Goal: Use online tool/utility: Use online tool/utility

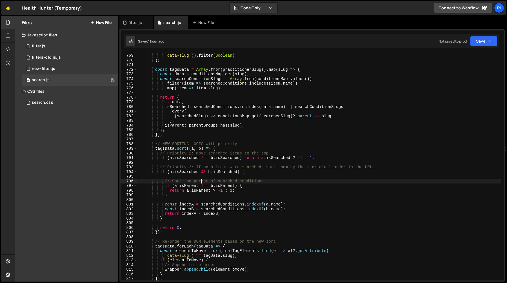
scroll to position [1544, 0]
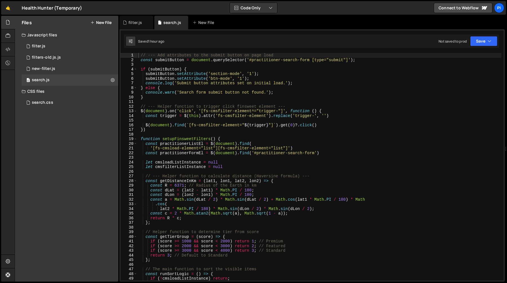
scroll to position [1544, 0]
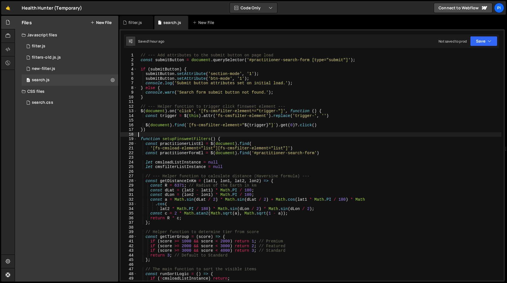
click at [273, 132] on div "// --- Add attributes to the submit button on page load const submitButton = do…" at bounding box center [319, 171] width 364 height 236
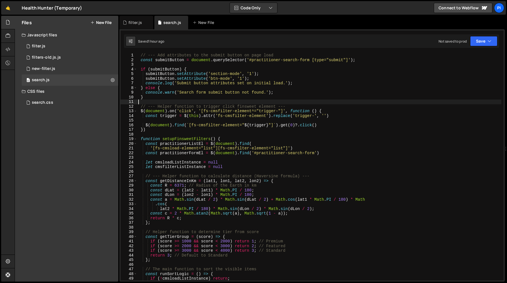
click at [181, 103] on div "// --- Add attributes to the submit button on page load const submitButton = do…" at bounding box center [319, 171] width 364 height 236
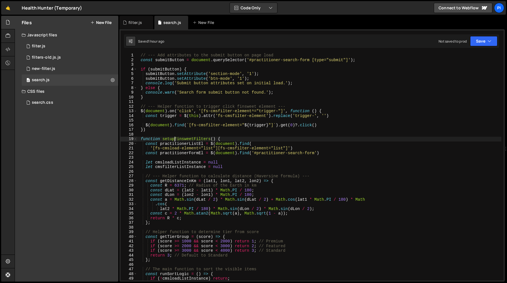
click at [174, 138] on div "// --- Add attributes to the submit button on page load const submitButton = do…" at bounding box center [319, 171] width 364 height 236
click at [202, 137] on div "// --- Add attributes to the submit button on page load const submitButton = do…" at bounding box center [319, 166] width 364 height 227
click at [202, 137] on div "// --- Add attributes to the submit button on page load const submitButton = do…" at bounding box center [319, 171] width 364 height 236
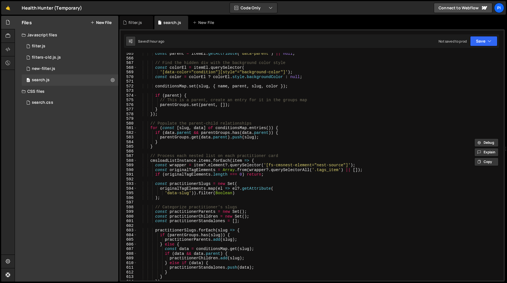
scroll to position [2621, 0]
click at [261, 156] on div "const parent = itemEl . getAttribute ( 'data-parent' ) || null ; // Find the hi…" at bounding box center [319, 169] width 364 height 236
type textarea "// Process each nested list on each practitioner card"
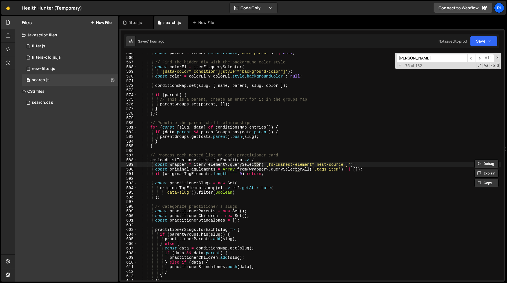
scroll to position [411, 0]
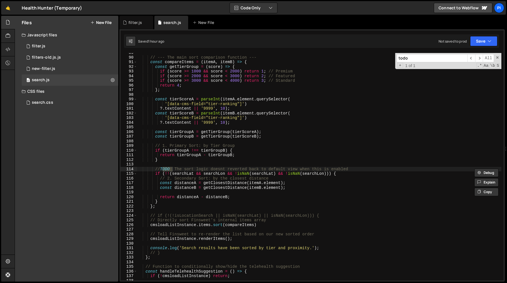
type input "todo"
click at [202, 196] on div "// --- The main sort comparison function --- const compareItems = ( itemA , ite…" at bounding box center [319, 168] width 364 height 236
type textarea "const distanceB = getClosestDistance(itemB.element);"
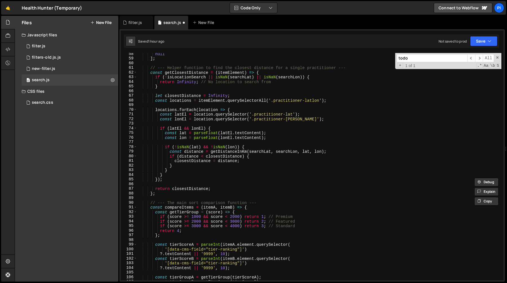
scroll to position [265, 0]
click at [155, 79] on div "null ] ; // --- Helper function to find the closest distance for a single pract…" at bounding box center [319, 171] width 364 height 236
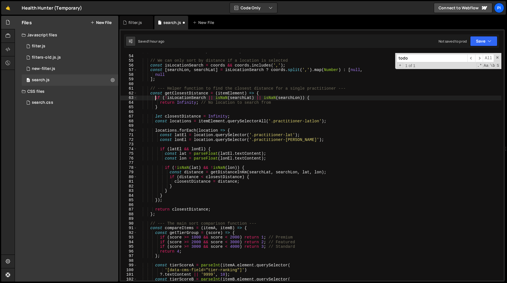
scroll to position [245, 0]
click at [185, 210] on div "const coords = coordsInput ? coordsInput . value : null ; // We can only sort b…" at bounding box center [319, 167] width 364 height 236
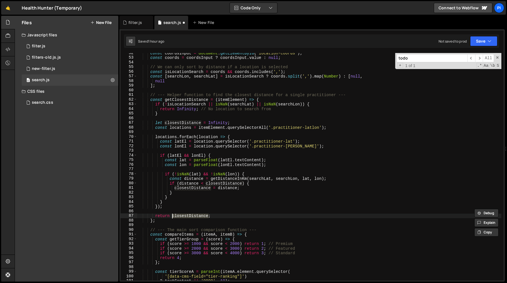
scroll to position [230, 0]
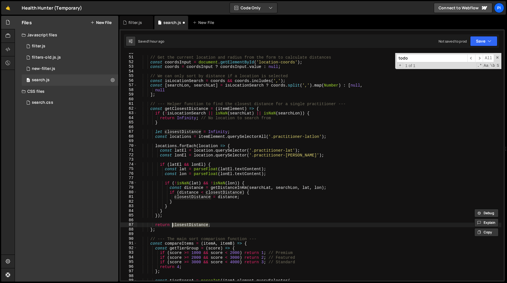
click at [155, 136] on div "// Get the current location and radius from the form to calculate distances con…" at bounding box center [319, 168] width 364 height 236
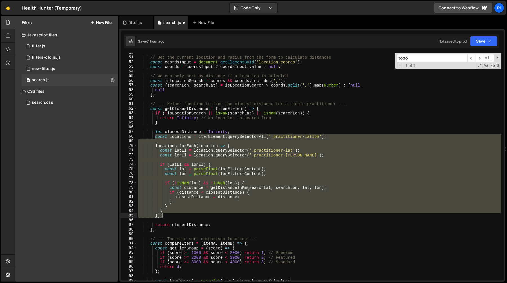
click at [169, 214] on div "// Get the current location and radius from the form to calculate distances con…" at bounding box center [319, 168] width 364 height 236
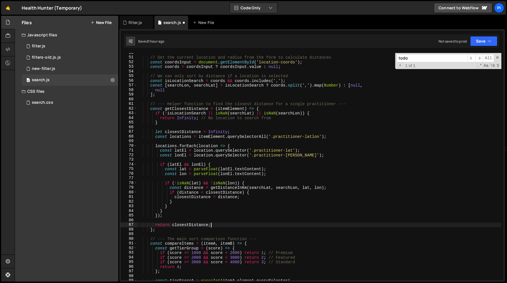
click at [216, 225] on div "// Get the current location and radius from the form to calculate distances con…" at bounding box center [319, 168] width 364 height 236
click at [174, 114] on div "// Get the current location and radius from the form to calculate distances con…" at bounding box center [319, 168] width 364 height 236
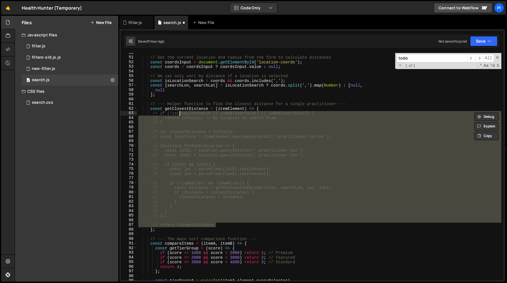
click at [269, 108] on div "// Get the current location and radius from the form to calculate distances con…" at bounding box center [319, 168] width 364 height 236
type textarea "const getClosestDistance = (itemElement) => {"
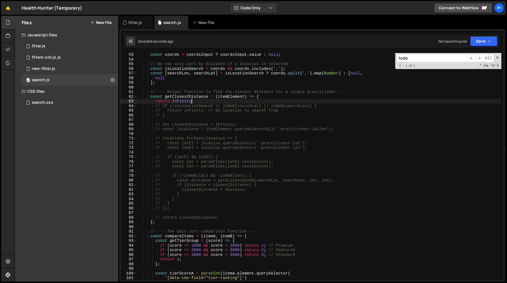
scroll to position [244, 0]
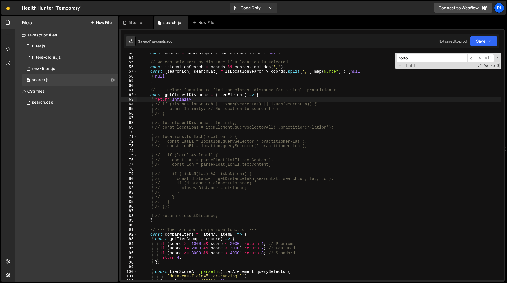
click at [170, 111] on div "const coords = coordsInput ? coordsInput . value : null ; // We can only sort b…" at bounding box center [319, 169] width 364 height 236
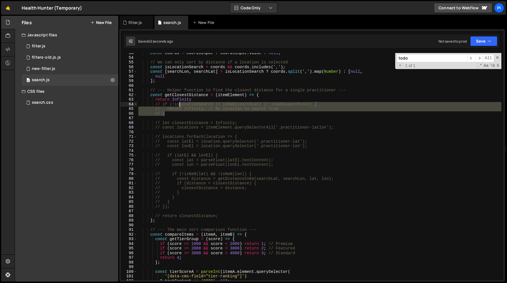
click at [180, 104] on div "const coords = coordsInput ? coordsInput . value : null ; // We can only sort b…" at bounding box center [319, 169] width 364 height 236
click at [336, 104] on div "const coords = coordsInput ? coordsInput . value : null ; // We can only sort b…" at bounding box center [319, 169] width 364 height 236
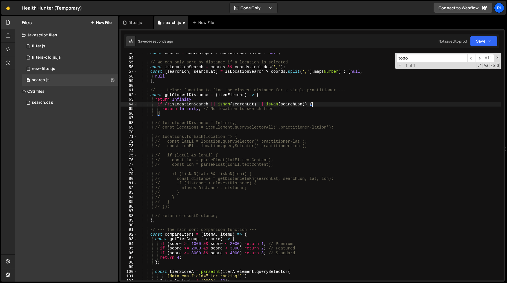
click at [303, 106] on div "const coords = coordsInput ? coordsInput . value : null ; // We can only sort b…" at bounding box center [319, 169] width 364 height 236
click at [300, 108] on div "const coords = coordsInput ? coordsInput . value : null ; // We can only sort b…" at bounding box center [319, 169] width 364 height 236
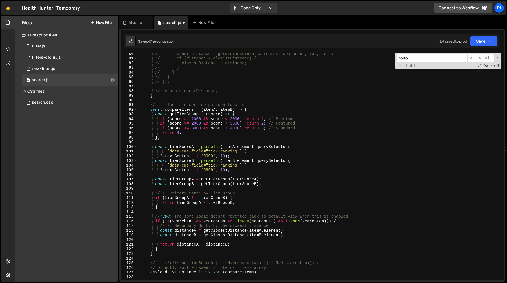
scroll to position [368, 0]
click at [225, 228] on div "// const distance = getDistanceInKm(searchLat, searchLon, lat, lon); // if (dis…" at bounding box center [319, 169] width 364 height 236
click at [214, 180] on div "// const distance = getDistanceInKm(searchLat, searchLon, lat, lon); // if (dis…" at bounding box center [319, 169] width 364 height 236
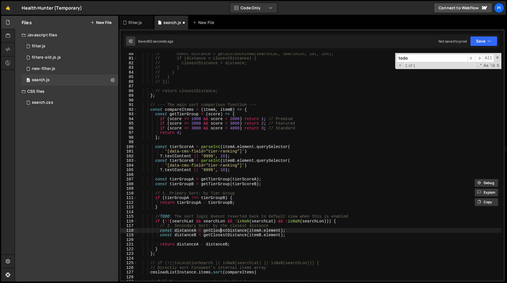
click at [221, 230] on div "// const distance = getDistanceInKm(searchLat, searchLon, lat, lon); // if (dis…" at bounding box center [319, 169] width 364 height 236
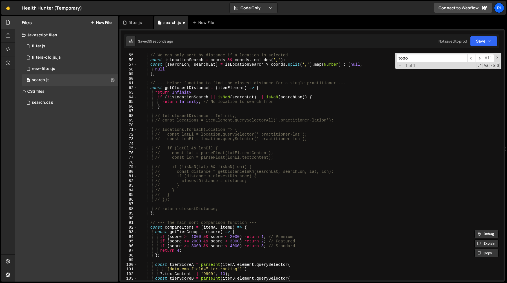
scroll to position [247, 0]
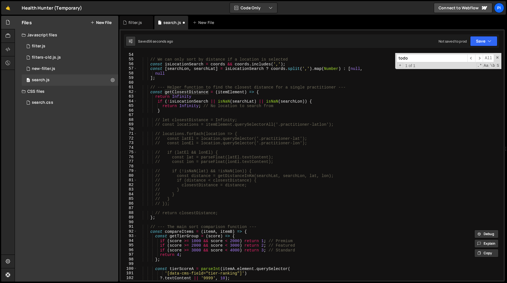
click at [187, 110] on div "// We can only sort by distance if a location is selected const isLocationSearc…" at bounding box center [319, 170] width 364 height 236
click at [200, 97] on div "// We can only sort by distance if a location is selected const isLocationSearc…" at bounding box center [319, 170] width 364 height 236
type textarea "return Infinity"
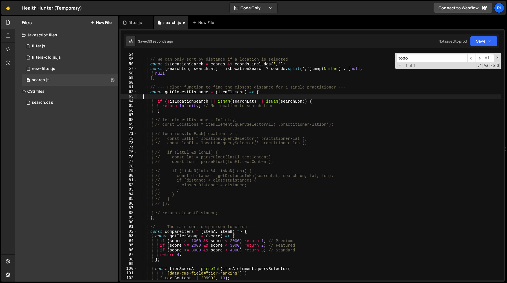
scroll to position [0, 0]
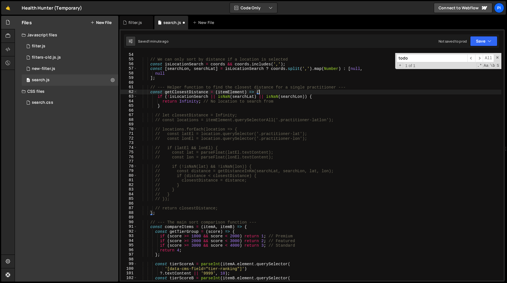
type textarea "if (!isLocationSearch || isNaN(searchLat) || isNaN(searchLon)) {"
click at [168, 111] on div "// We can only sort by distance if a location is selected const isLocationSearc…" at bounding box center [319, 170] width 364 height 236
click at [193, 209] on div "// We can only sort by distance if a location is selected const isLocationSearc…" at bounding box center [319, 170] width 364 height 236
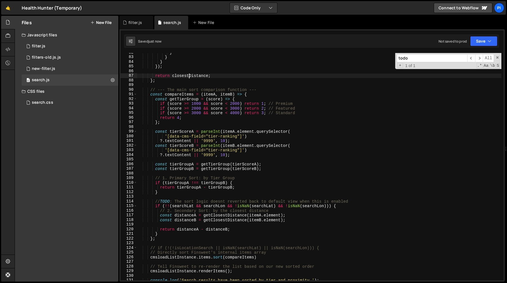
scroll to position [384, 0]
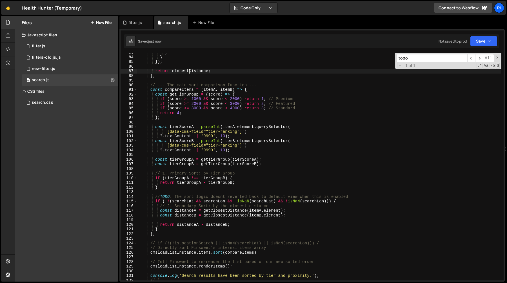
click at [244, 222] on div "} } }) ; return closestDistance ; } ; // --- The main sort comparison function …" at bounding box center [319, 168] width 364 height 236
type textarea "return distanceA - distanceB;"
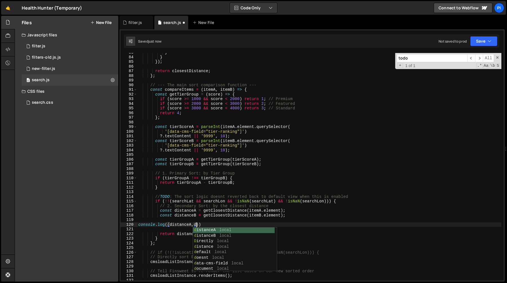
scroll to position [0, 4]
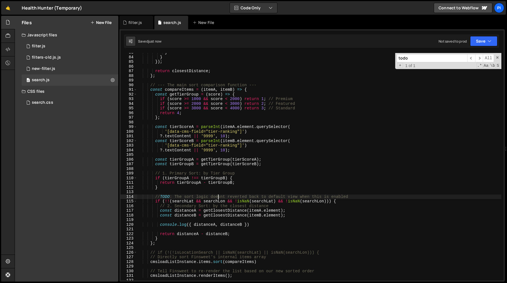
click at [218, 194] on div "} } }) ; return closestDistance ; } ; // --- The main sort comparison function …" at bounding box center [319, 168] width 364 height 236
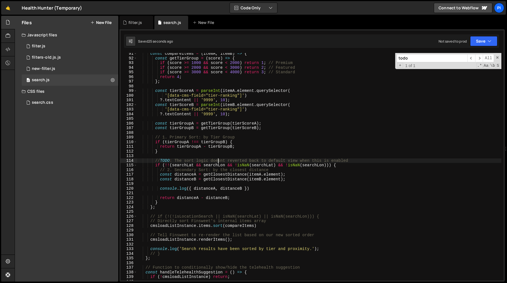
scroll to position [420, 0]
click at [151, 226] on div "const compareItems = ( itemA , itemB ) => { const getTierGroup = ( score ) => {…" at bounding box center [319, 169] width 364 height 236
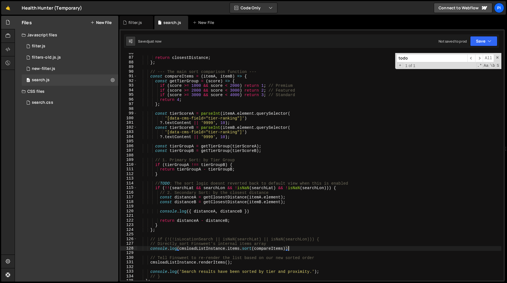
scroll to position [410, 0]
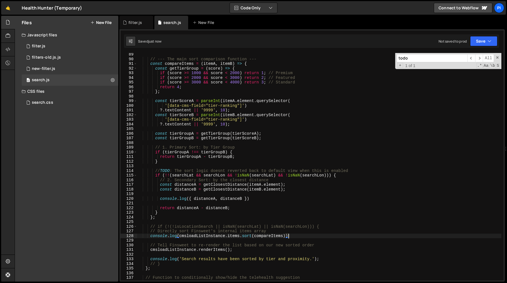
type textarea "console.log(cmsloadListInstance.items.sort(compareItems))"
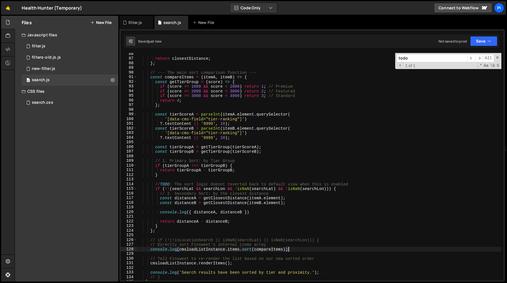
scroll to position [395, 0]
click at [161, 179] on div "return closestDistance ; } ; // --- The main sort comparison function --- const…" at bounding box center [319, 170] width 364 height 236
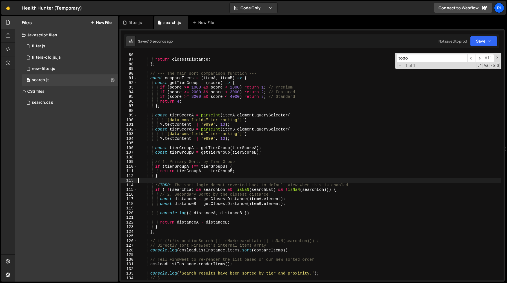
scroll to position [0, 0]
click at [249, 176] on div "return closestDistance ; } ; // --- The main sort comparison function --- const…" at bounding box center [319, 170] width 364 height 236
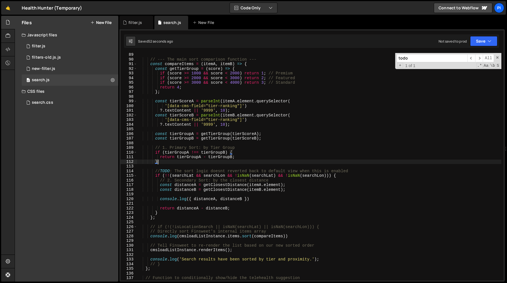
scroll to position [409, 0]
click at [154, 172] on div "// --- The main sort comparison function --- const compareItems = ( itemA , ite…" at bounding box center [319, 170] width 364 height 236
click at [164, 212] on div "// --- The main sort comparison function --- const compareItems = ( itemA , ite…" at bounding box center [319, 170] width 364 height 236
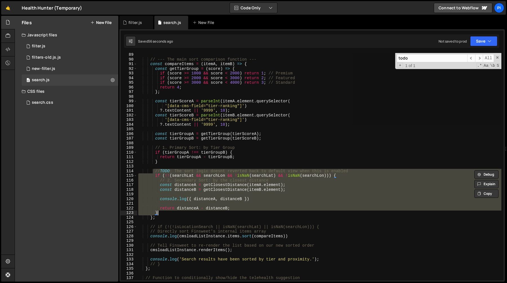
click at [164, 212] on div "// --- The main sort comparison function --- const compareItems = ( itemA , ite…" at bounding box center [319, 166] width 364 height 227
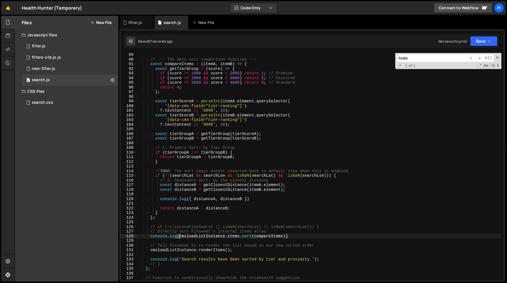
click at [178, 237] on div "// --- The main sort comparison function --- const compareItems = ( itemA , ite…" at bounding box center [319, 170] width 364 height 236
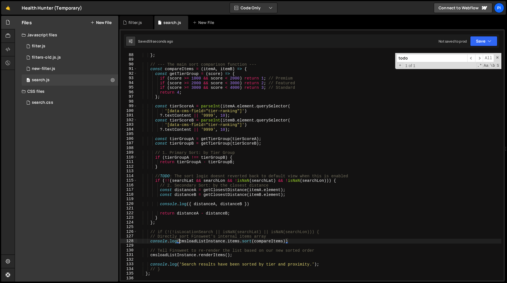
scroll to position [404, 0]
click at [156, 181] on div "return closestDistance ; } ; // --- The main sort comparison function --- const…" at bounding box center [319, 166] width 364 height 236
click at [167, 217] on div "return closestDistance ; } ; // --- The main sort comparison function --- const…" at bounding box center [319, 166] width 364 height 236
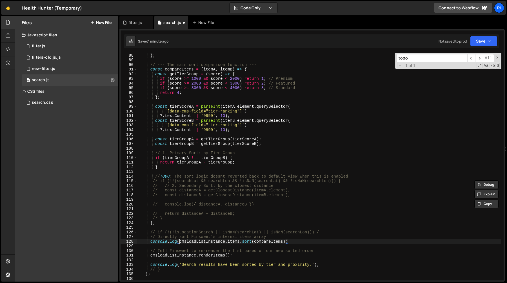
click at [180, 243] on div "return closestDistance ; } ; // --- The main sort comparison function --- const…" at bounding box center [319, 166] width 364 height 236
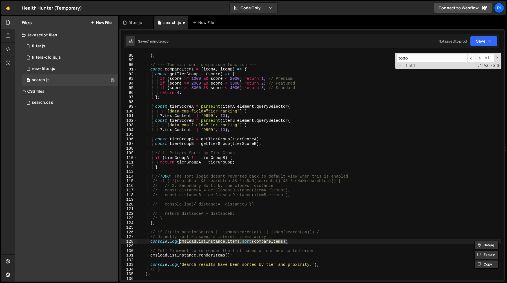
type textarea "// Directly sort Finsweet's internal items array"
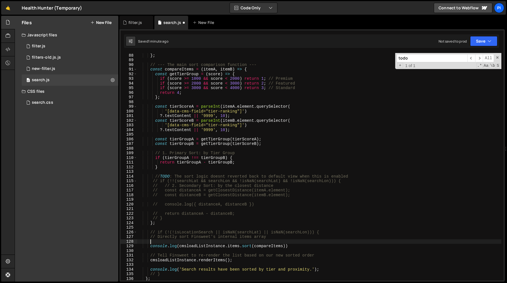
paste textarea "cmsloadListInstance.items.sort(compareItems)"
type textarea "cmsloadListInstance.items.sort(compareItems)"
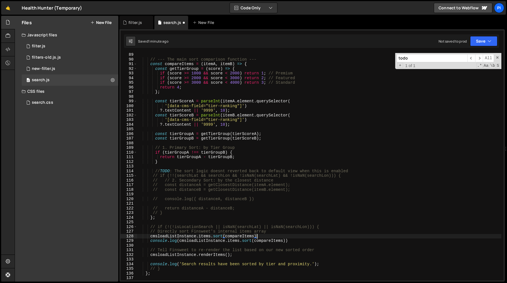
scroll to position [409, 0]
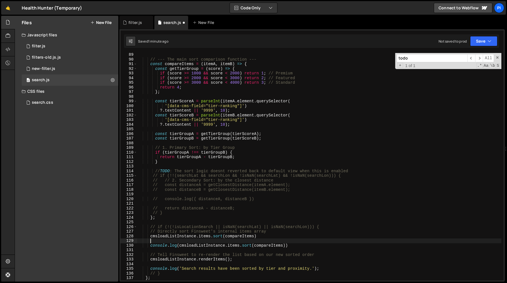
click at [180, 245] on div "// --- The main sort comparison function --- const compareItems = ( itemA , ite…" at bounding box center [319, 170] width 364 height 236
type textarea "cmsloadListInstance.items.sort(compareItems)"
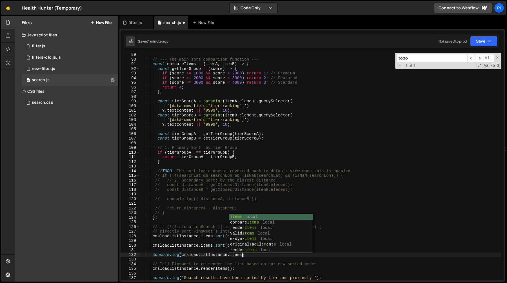
scroll to position [0, 7]
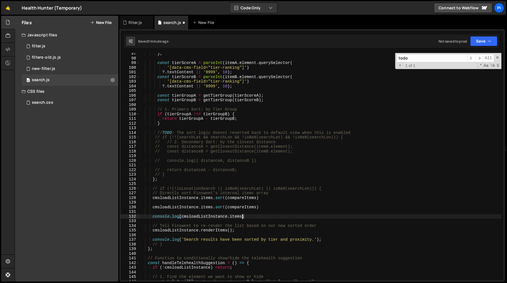
click at [177, 200] on div "} ; const tierScoreA = parseInt ( itemA . element . querySelector ( '[data-cms-…" at bounding box center [320, 169] width 362 height 236
type textarea "cmsloadListInstance.items.sort(compareItems)"
click at [177, 200] on div "} ; const tierScoreA = parseInt ( itemA . element . querySelector ( '[data-cms-…" at bounding box center [320, 169] width 362 height 236
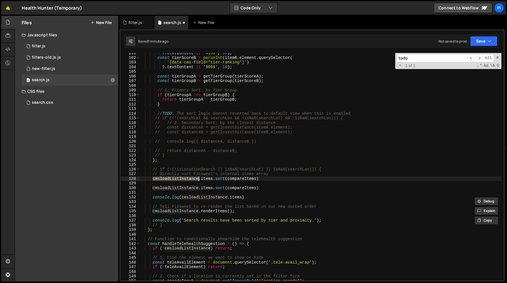
scroll to position [473, 0]
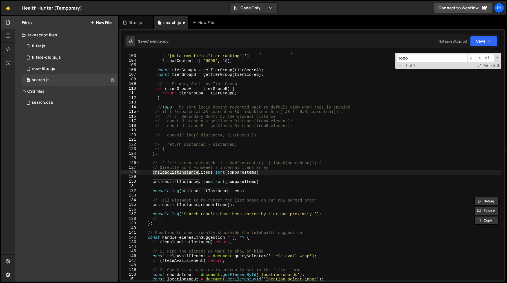
click at [207, 178] on div "const tierScoreB = parseInt ( itemB . element . querySelector ( '[data-cms-fiel…" at bounding box center [320, 167] width 362 height 236
click at [243, 180] on div "const tierScoreB = parseInt ( itemB . element . querySelector ( '[data-cms-fiel…" at bounding box center [320, 167] width 362 height 236
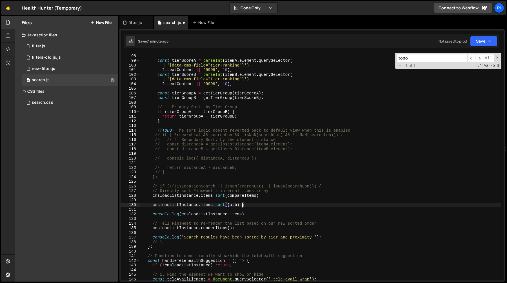
scroll to position [0, 7]
type textarea "cmsloadListInstance.items.sort((a,b)=>{)"
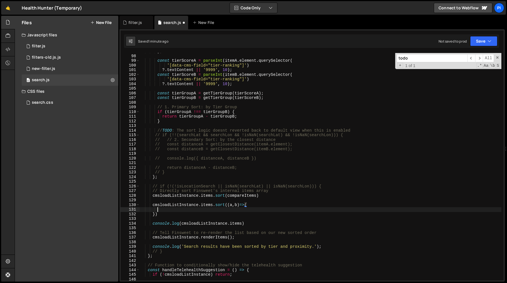
scroll to position [0, 1]
click at [154, 135] on div "} ; const tierScoreA = parseInt ( itemA . element . querySelector ( '[data-cms-…" at bounding box center [320, 167] width 362 height 236
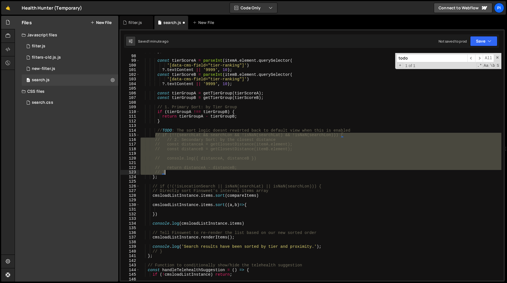
click at [178, 171] on div "} ; const tierScoreA = parseInt ( itemA . element . querySelector ( '[data-cms-…" at bounding box center [320, 167] width 362 height 236
type textarea "// return distanceA - distanceB; // }"
click at [210, 210] on div "} ; const tierScoreA = parseInt ( itemA . element . querySelector ( '[data-cms-…" at bounding box center [320, 167] width 362 height 236
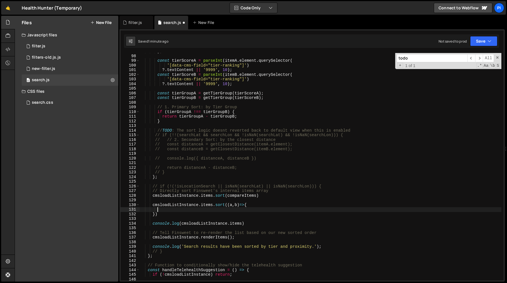
paste textarea "// }"
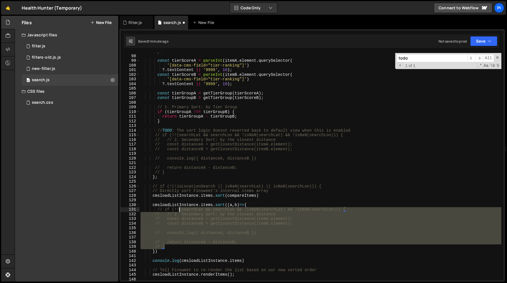
click at [179, 211] on div "} ; const tierScoreA = parseInt ( itemA . element . querySelector ( '[data-cms-…" at bounding box center [320, 167] width 362 height 236
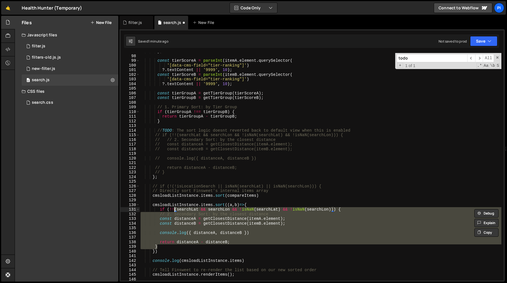
type textarea "if (!!(searchLat && searchLon && !isNaN(searchLat) && !isNaN(searchLon))) {"
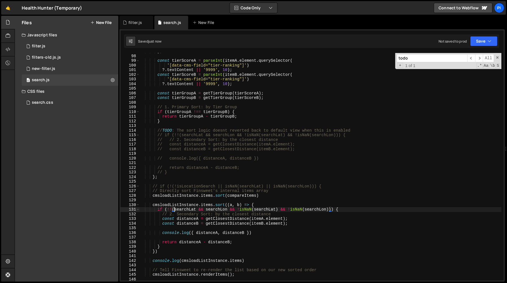
click at [156, 210] on div "} ; const tierScoreA = parseInt ( itemA . element . querySelector ( '[data-cms-…" at bounding box center [320, 167] width 362 height 236
click at [346, 210] on div "} ; const tierScoreA = parseInt ( itemA . element . querySelector ( '[data-cms-…" at bounding box center [320, 167] width 362 height 236
type textarea "cmsloadListInstance.items.sort((a, b) => {"
paste textarea "if (!!(searchLat && searchLon && !isNaN(searchLat) && !isNaN(searchLon))) {"
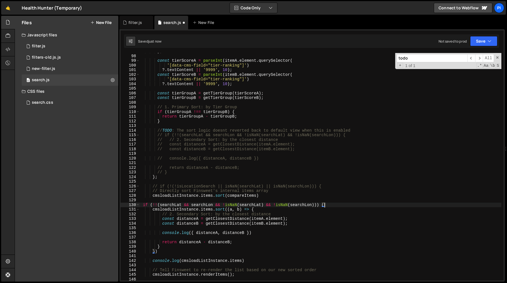
click at [189, 250] on div "} ; const tierScoreA = parseInt ( itemA . element . querySelector ( '[data-cms-…" at bounding box center [320, 167] width 362 height 236
click at [182, 247] on div "} ; const tierScoreA = parseInt ( itemA . element . querySelector ( '[data-cms-…" at bounding box center [320, 167] width 362 height 236
type textarea "}"
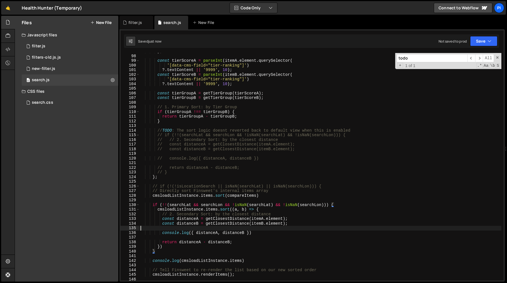
click at [177, 226] on div "} ; const tierScoreA = parseInt ( itemA . element . querySelector ( '[data-cms-…" at bounding box center [320, 167] width 362 height 236
click at [347, 205] on div "} ; const tierScoreA = parseInt ( itemA . element . querySelector ( '[data-cms-…" at bounding box center [320, 167] width 362 height 236
type textarea "if (!!(searchLat && searchLon && !isNaN(searchLat) && !isNaN(searchLon))) {"
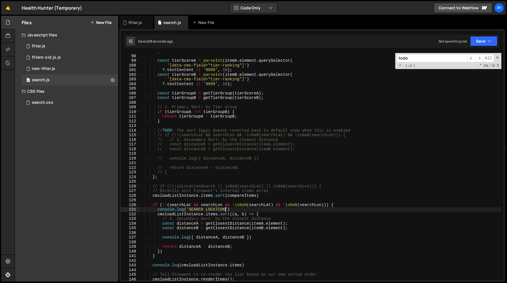
scroll to position [444, 0]
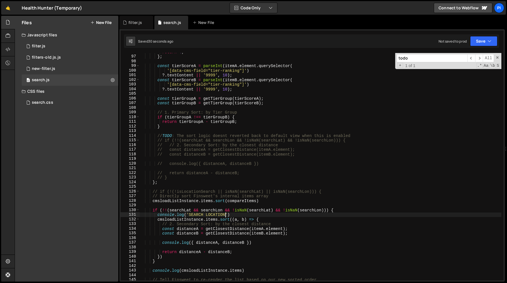
click at [169, 210] on div "return 4 ; } ; const tierScoreA = parseInt ( itemA . element . querySelector ( …" at bounding box center [320, 168] width 362 height 236
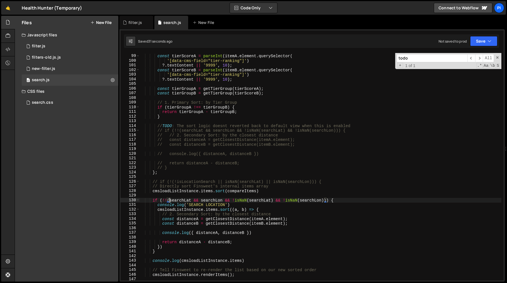
scroll to position [460, 0]
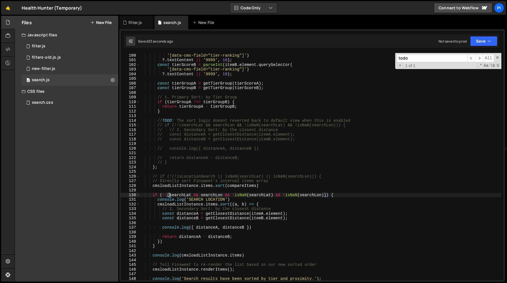
click at [174, 248] on div "const tierScoreA = parseInt ( itemA . element . querySelector ( '[data-cms-fiel…" at bounding box center [320, 166] width 362 height 236
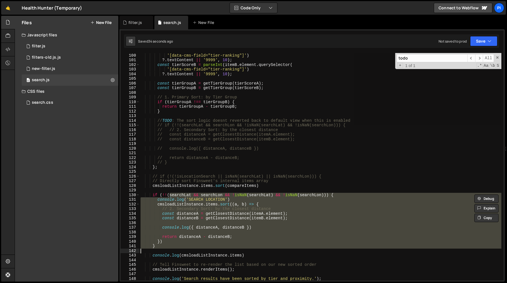
click at [211, 226] on div "const tierScoreA = parseInt ( itemA . element . querySelector ( '[data-cms-fiel…" at bounding box center [320, 166] width 362 height 227
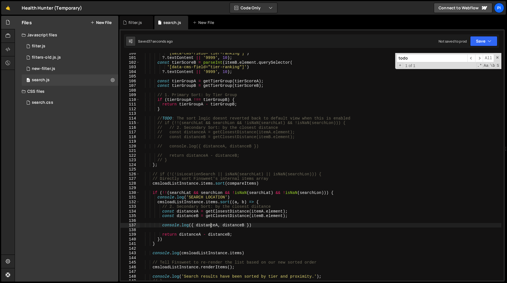
scroll to position [466, 0]
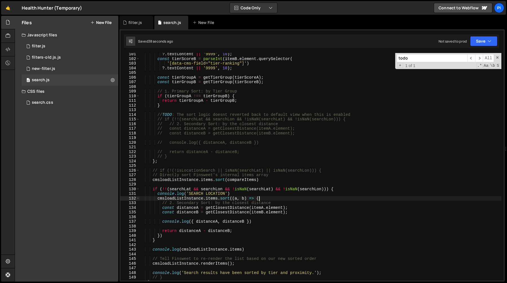
click at [267, 199] on div "?. textContent || '9999' , 10 ) ; const tierScoreB = parseInt ( itemB . element…" at bounding box center [320, 170] width 362 height 236
click at [190, 199] on div "?. textContent || '9999' , 10 ) ; const tierScoreB = parseInt ( itemB . element…" at bounding box center [320, 170] width 362 height 236
click at [170, 197] on div "?. textContent || '9999' , 10 ) ; const tierScoreB = parseInt ( itemB . element…" at bounding box center [320, 170] width 362 height 236
click at [164, 194] on div "?. textContent || '9999' , 10 ) ; const tierScoreB = parseInt ( itemB . element…" at bounding box center [320, 170] width 362 height 236
click at [157, 189] on div "?. textContent || '9999' , 10 ) ; const tierScoreB = parseInt ( itemB . element…" at bounding box center [320, 170] width 362 height 236
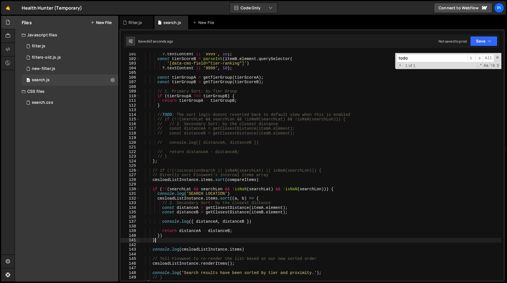
click at [166, 241] on div "?. textContent || '9999' , 10 ) ; const tierScoreB = parseInt ( itemB . element…" at bounding box center [320, 170] width 362 height 236
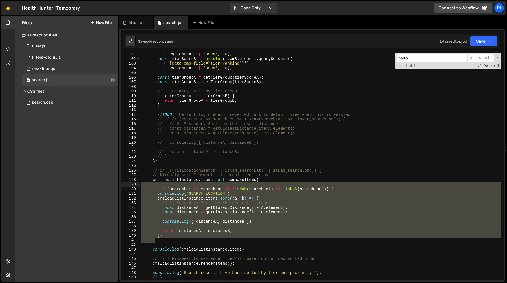
click at [154, 185] on div "?. textContent || '9999' , 10 ) ; const tierScoreB = parseInt ( itemB . element…" at bounding box center [320, 170] width 362 height 236
type textarea "if (!!(searchLat && searchLon && !isNaN(searchLat) && !isNaN(searchLon))) {"
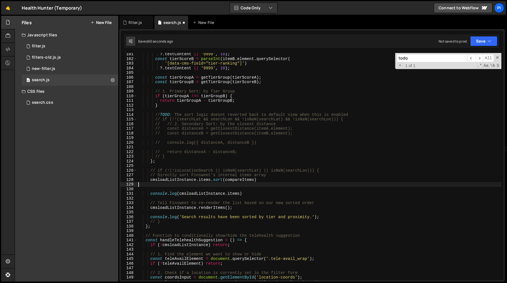
type textarea "cmsloadListInstance.items.sort(compareItems)"
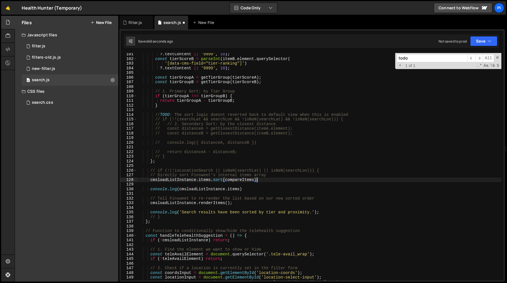
click at [284, 167] on div "?. textContent || '9999' , 10 ) ; const tierScoreB = parseInt ( itemB . element…" at bounding box center [319, 170] width 364 height 236
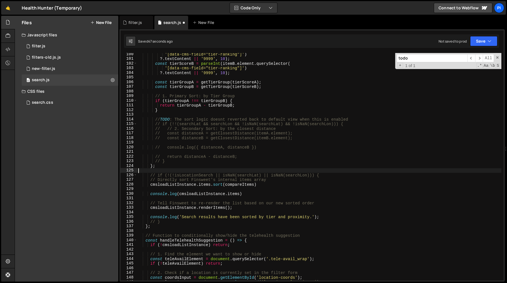
scroll to position [461, 0]
click at [223, 155] on div "'[data-cms-field="tier-ranking"]' ) ?. textContent || '9999' , 10 ) ; const tie…" at bounding box center [319, 170] width 364 height 236
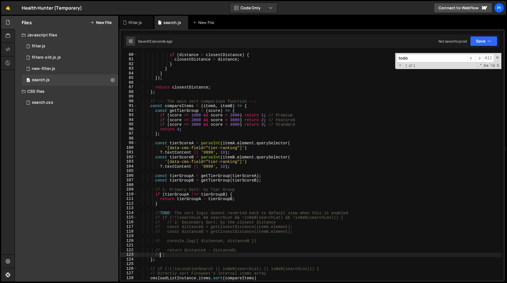
scroll to position [364, 0]
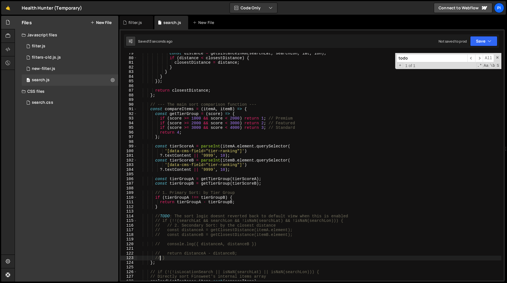
click at [157, 221] on div "const distance = getDistanceInKm ( searchLat , searchLon , lat , lon ) ; if ( d…" at bounding box center [319, 169] width 364 height 236
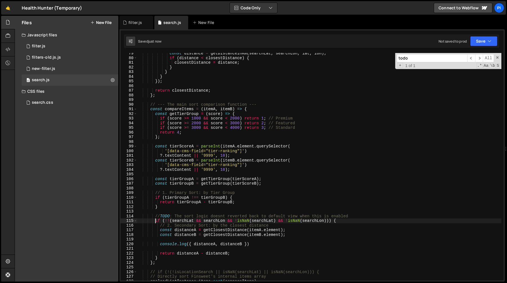
click at [188, 214] on div "const distance = getDistanceInKm ( searchLat , searchLon , lat , lon ) ; if ( d…" at bounding box center [319, 169] width 364 height 236
click at [192, 208] on div "const distance = getDistanceInKm ( searchLat , searchLon , lat , lon ) ; if ( d…" at bounding box center [319, 169] width 364 height 236
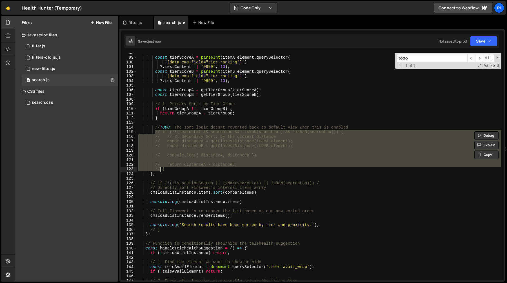
scroll to position [453, 0]
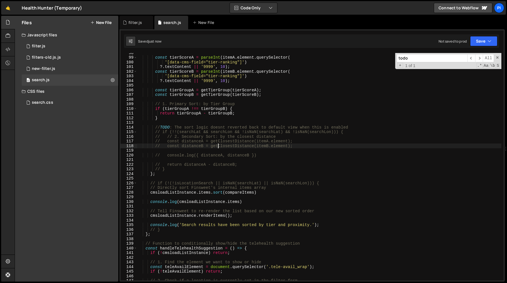
click at [217, 147] on div "const tierScoreA = parseInt ( itemA . element . querySelector ( '[data-cms-fiel…" at bounding box center [319, 168] width 364 height 236
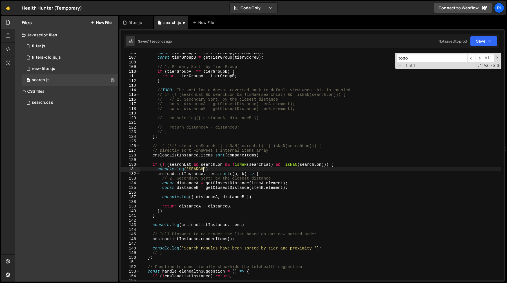
scroll to position [490, 0]
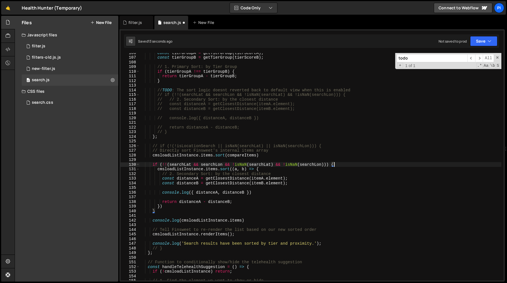
type textarea "} })"
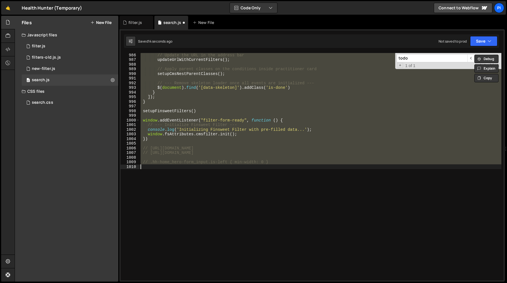
type textarea "// return distanceA - distanceB; // }"
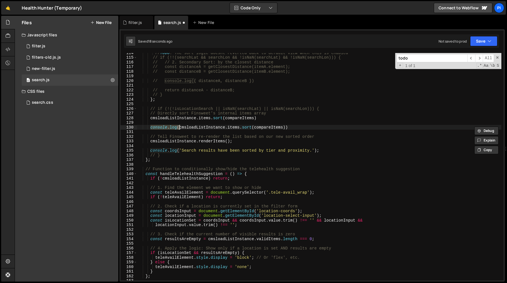
type textarea "cmsloadListInstance.items.sort(compareItems)"
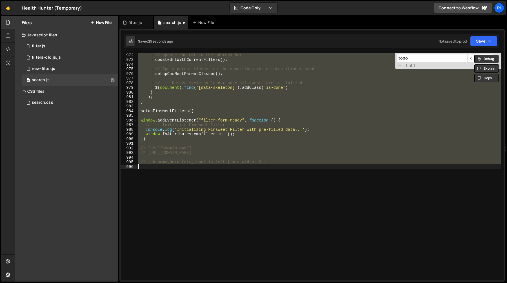
scroll to position [453, 0]
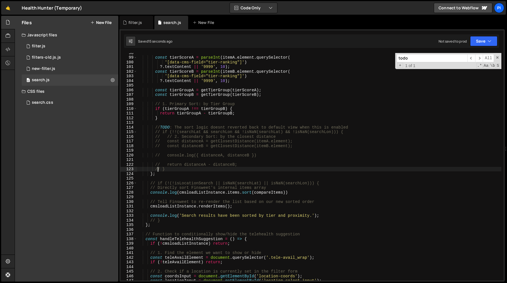
click at [154, 133] on div "const tierScoreA = parseInt ( itemA . element . querySelector ( '[data-cms-fiel…" at bounding box center [319, 168] width 364 height 236
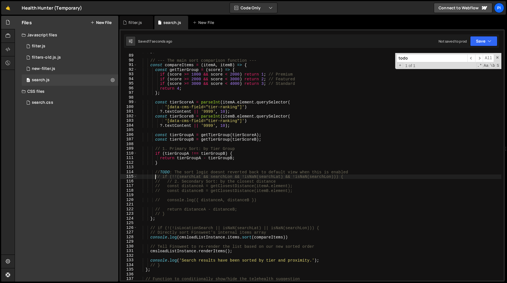
scroll to position [404, 0]
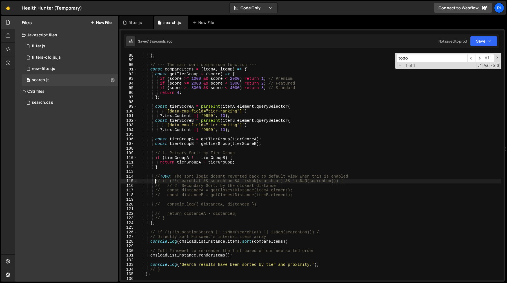
click at [203, 168] on div "return closestDistance ; } ; // --- The main sort comparison function --- const…" at bounding box center [319, 166] width 364 height 236
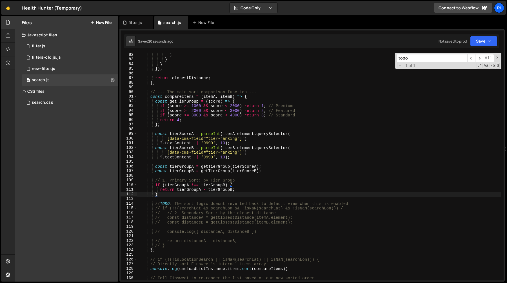
scroll to position [377, 0]
click at [167, 140] on div "} } } }) ; return closestDistance ; } ; // --- The main sort comparison functio…" at bounding box center [319, 170] width 364 height 236
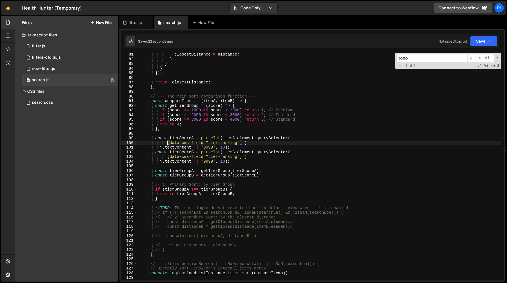
scroll to position [369, 0]
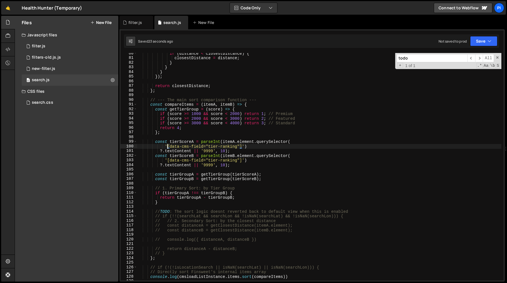
click at [241, 143] on div "if ( distance < closestDistance ) { closestDistance = distance ; } } } }) ; ret…" at bounding box center [319, 169] width 364 height 236
type textarea "const tierScoreA = parseInt(itemA.element.querySelector("
click at [241, 143] on div "if ( distance < closestDistance ) { closestDistance = distance ; } } } }) ; ret…" at bounding box center [319, 169] width 364 height 236
click at [231, 140] on div "if ( distance < closestDistance ) { closestDistance = distance ; } } } }) ; ret…" at bounding box center [319, 169] width 364 height 236
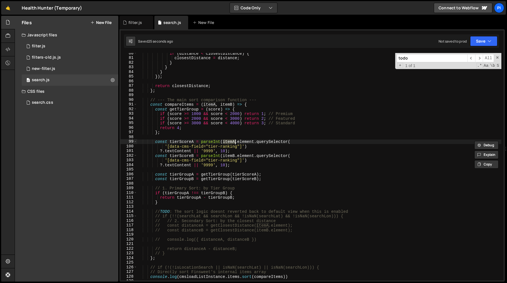
click at [249, 140] on div "if ( distance < closestDistance ) { closestDistance = distance ; } } } }) ; ret…" at bounding box center [319, 169] width 364 height 236
click at [210, 136] on div "if ( distance < closestDistance ) { closestDistance = distance ; } } } }) ; ret…" at bounding box center [319, 169] width 364 height 236
click at [201, 204] on div "if ( distance < closestDistance ) { closestDistance = distance ; } } } }) ; ret…" at bounding box center [319, 169] width 364 height 236
type textarea "}"
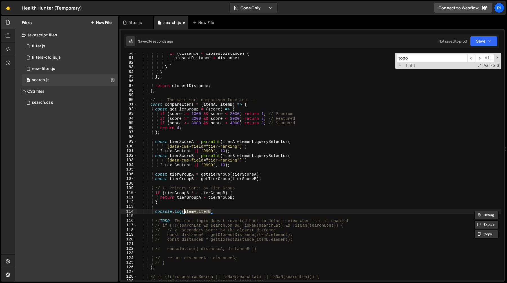
scroll to position [0, 3]
click at [195, 212] on div "if ( distance < closestDistance ) { closestDistance = distance ; } } } }) ; ret…" at bounding box center [319, 169] width 364 height 236
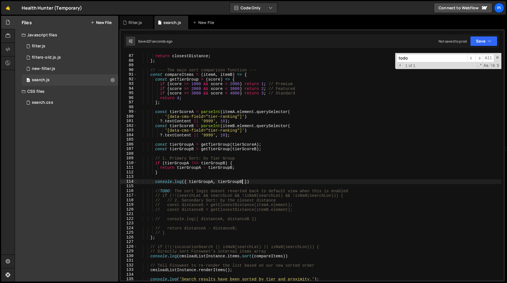
scroll to position [405, 0]
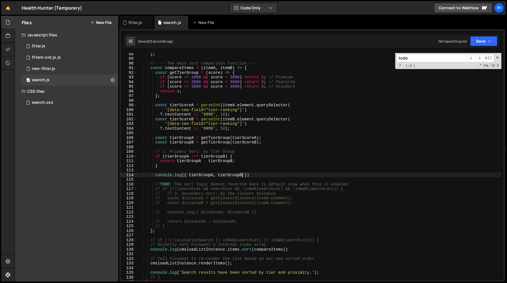
click at [258, 175] on div "} ; // --- The main sort comparison function --- const compareItems = ( itemA ,…" at bounding box center [319, 170] width 364 height 236
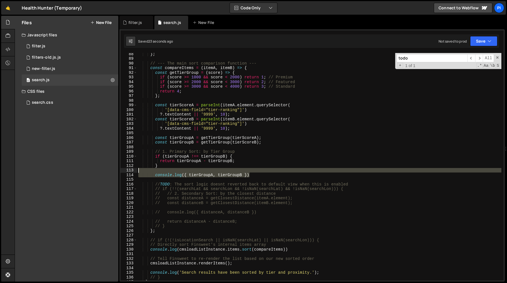
click at [249, 171] on div "} ; // --- The main sort comparison function --- const compareItems = ( itemA ,…" at bounding box center [319, 170] width 364 height 236
type textarea "console.log({ tierGroupA, tierGroupB })"
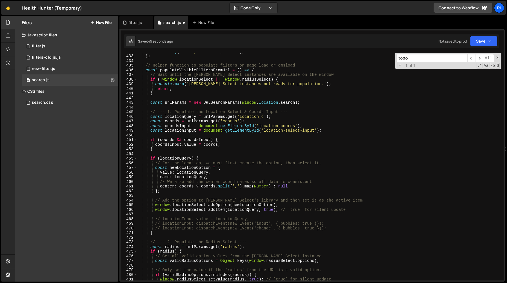
scroll to position [1963, 0]
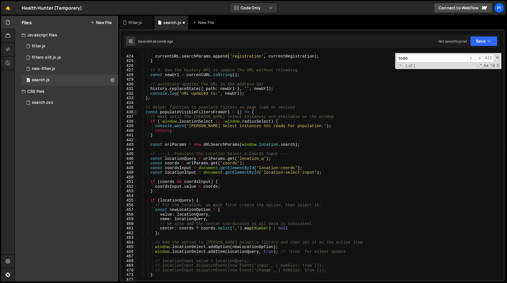
click at [135, 112] on span at bounding box center [135, 112] width 3 height 5
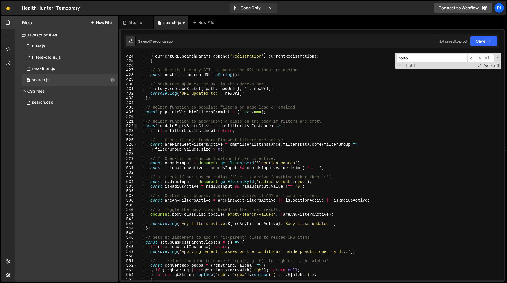
click at [134, 125] on span at bounding box center [135, 126] width 3 height 5
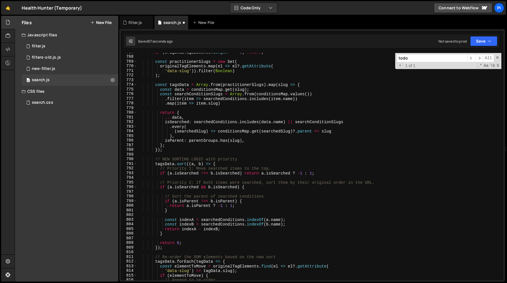
scroll to position [3064, 0]
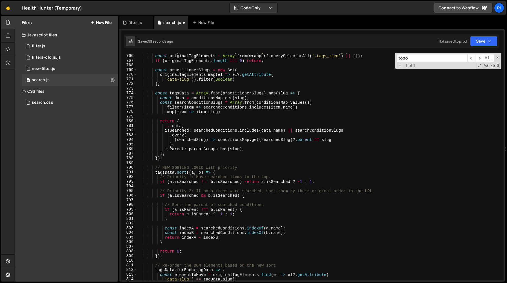
click at [170, 196] on div "const wrapper = item . element . querySelector ( '[fs-cmsnest-element="nest-sou…" at bounding box center [319, 167] width 364 height 236
type textarea "if (a.isSearched && b.isSearched) {"
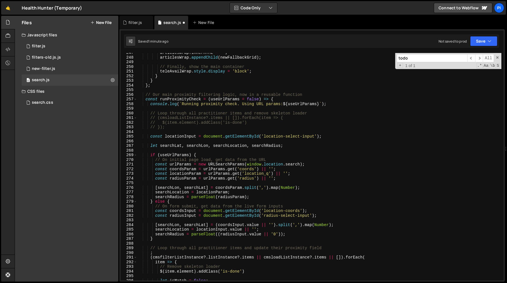
click at [269, 150] on div "articlesWrap . innerHTML = '' ; articlesWrap . appendChild ( newFallbackGrid ) …" at bounding box center [319, 168] width 364 height 236
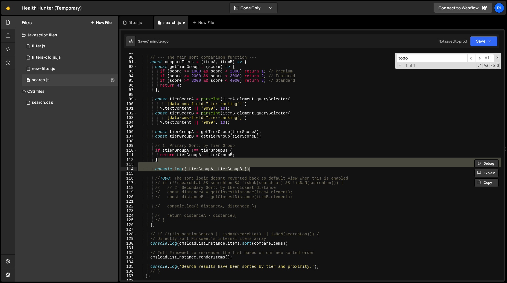
scroll to position [411, 0]
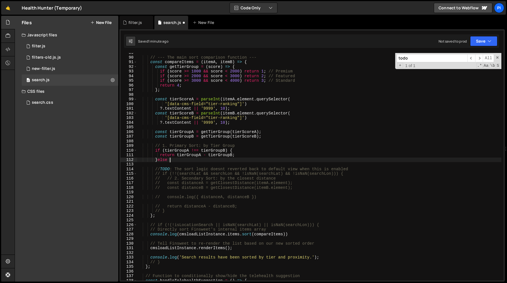
type textarea "}else {"
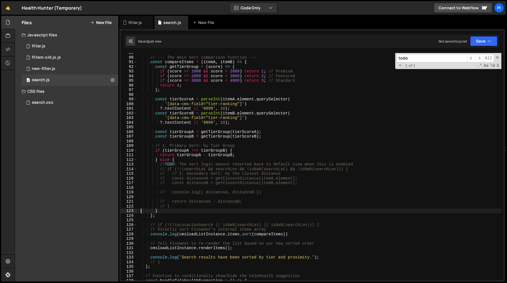
click at [160, 165] on div "// --- The main sort comparison function --- const compareItems = ( itemA , ite…" at bounding box center [319, 168] width 364 height 236
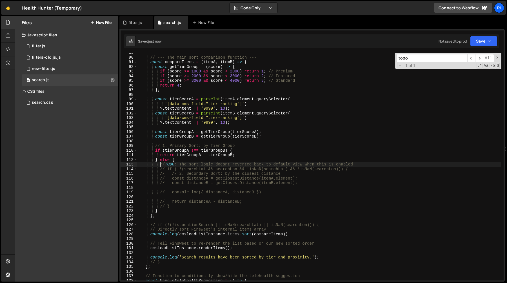
click at [177, 204] on div "// --- The main sort comparison function --- const compareItems = ( itemA , ite…" at bounding box center [319, 168] width 364 height 236
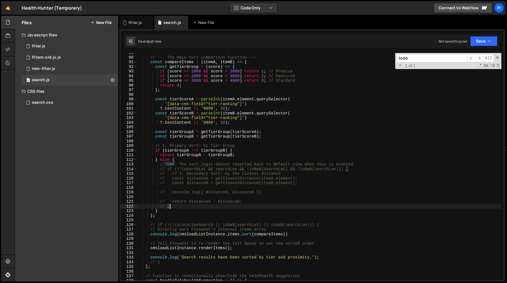
click at [169, 170] on div "// --- The main sort comparison function --- const compareItems = ( itemA , ite…" at bounding box center [319, 168] width 364 height 236
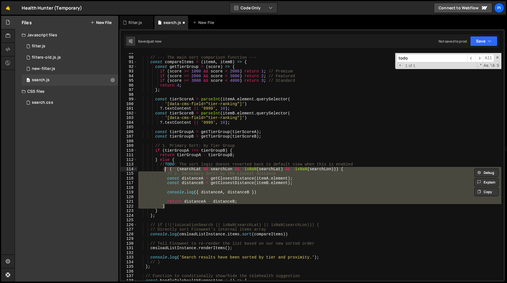
click at [205, 160] on div "// --- The main sort comparison function --- const compareItems = ( itemA , ite…" at bounding box center [319, 168] width 364 height 236
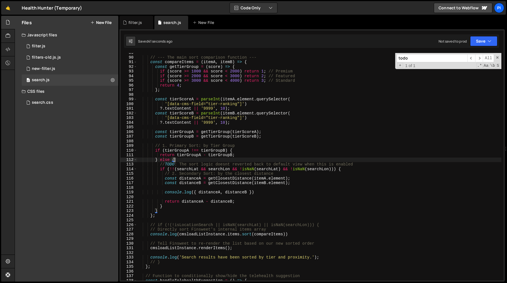
click at [214, 160] on div "// --- The main sort comparison function --- const compareItems = ( itemA , ite…" at bounding box center [319, 168] width 364 height 236
click at [214, 167] on div "// --- The main sort comparison function --- const compareItems = ( itemA , ite…" at bounding box center [319, 168] width 364 height 236
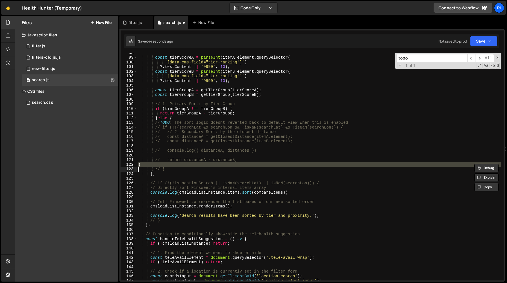
scroll to position [453, 0]
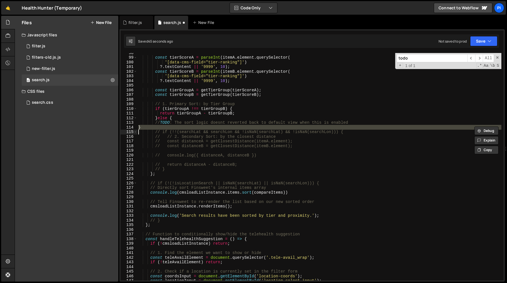
type textarea "} // TODO: The sort logic doesnt reverted back to default view when this is ena…"
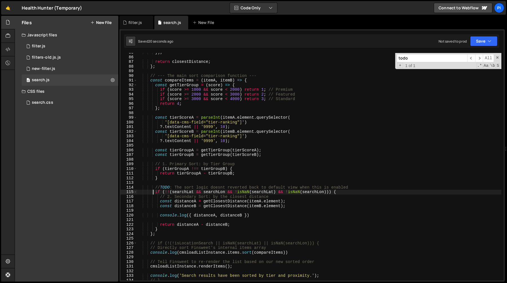
scroll to position [393, 0]
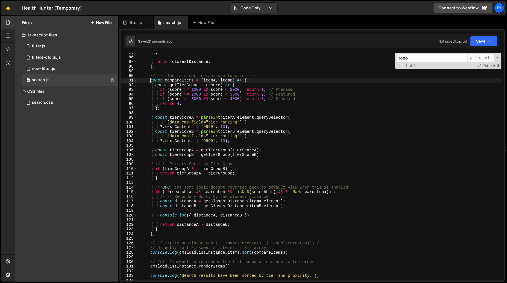
click at [150, 79] on div "}) ; return closestDistance ; } ; // --- The main sort comparison function --- …" at bounding box center [319, 168] width 364 height 236
click at [150, 75] on div "}) ; return closestDistance ; } ; // --- The main sort comparison function --- …" at bounding box center [319, 168] width 364 height 236
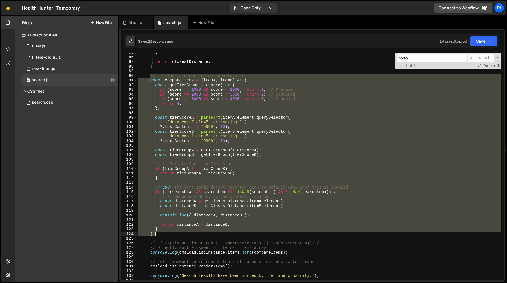
click at [158, 233] on div "}) ; return closestDistance ; } ; // --- The main sort comparison function --- …" at bounding box center [319, 168] width 364 height 236
click at [259, 214] on div "}) ; return closestDistance ; } ; // --- The main sort comparison function --- …" at bounding box center [319, 166] width 364 height 227
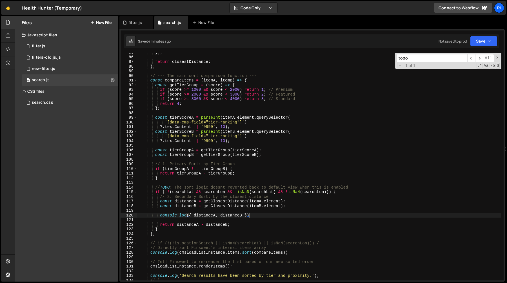
click at [252, 213] on div "}) ; return closestDistance ; } ; // --- The main sort comparison function --- …" at bounding box center [319, 168] width 364 height 236
click at [251, 212] on div "}) ; return closestDistance ; } ; // --- The main sort comparison function --- …" at bounding box center [319, 168] width 364 height 236
click at [248, 209] on div "}) ; return closestDistance ; } ; // --- The main sort comparison function --- …" at bounding box center [319, 168] width 364 height 236
type textarea "console.log({ distanceA, distanceB })"
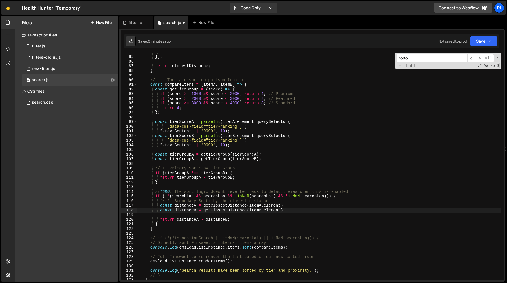
scroll to position [389, 0]
click at [180, 247] on div "} }) ; return closestDistance ; } ; // --- The main sort comparison function --…" at bounding box center [319, 168] width 364 height 236
type textarea "cmsloadListInstance.items.sort(compareItems);"
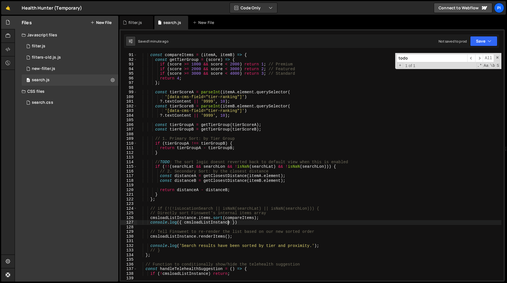
scroll to position [415, 0]
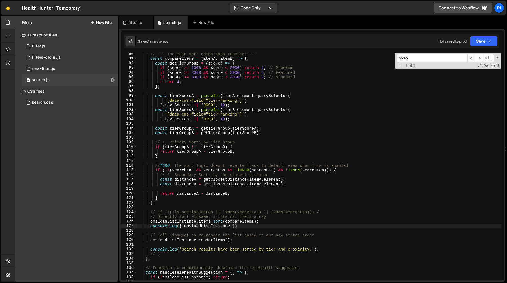
click at [165, 198] on div "// --- The main sort comparison function --- const compareItems = ( itemA , ite…" at bounding box center [319, 170] width 364 height 236
type textarea "}"
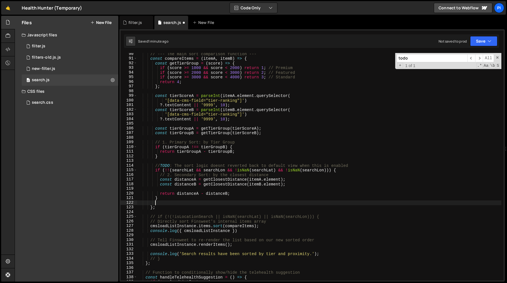
paste textarea "return 0;"
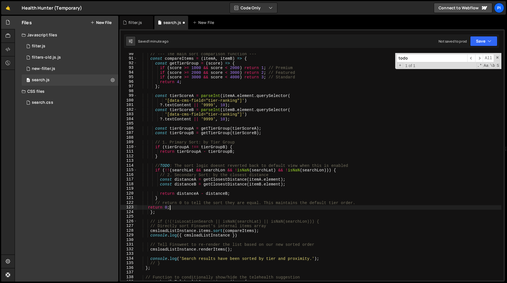
click at [175, 200] on div "// --- The main sort comparison function --- const compareItems = ( itemA , ite…" at bounding box center [319, 170] width 364 height 236
type textarea "}"
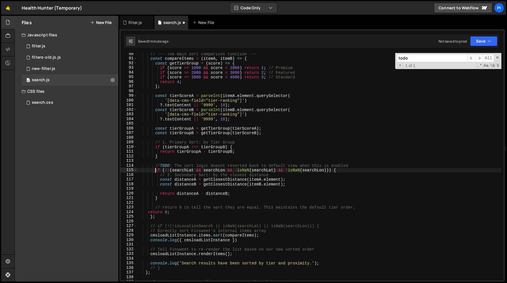
click at [155, 171] on div "// --- The main sort comparison function --- const compareItems = ( itemA , ite…" at bounding box center [319, 170] width 364 height 236
click at [339, 171] on div "// --- The main sort comparison function --- const compareItems = ( itemA , ite…" at bounding box center [319, 170] width 364 height 236
paste textarea "searchLat != null && searchLon != null && !isNaN(searchLat) && !isNaN(searchLon"
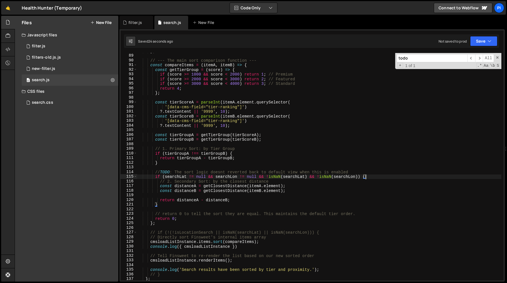
scroll to position [412, 0]
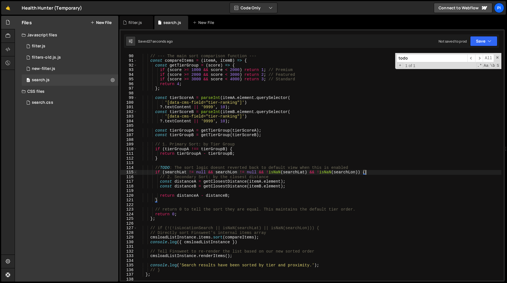
click at [149, 237] on div "// --- The main sort comparison function --- const compareItems = ( itemA , ite…" at bounding box center [319, 167] width 364 height 236
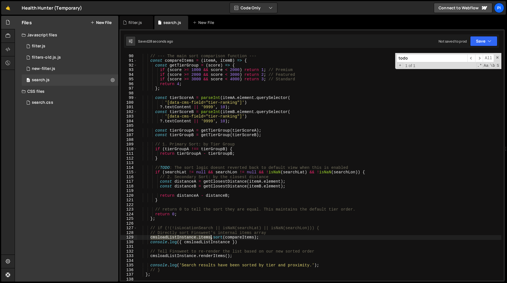
click at [210, 238] on div "// --- The main sort comparison function --- const compareItems = ( itemA , ite…" at bounding box center [319, 167] width 364 height 236
click at [318, 232] on div "// --- The main sort comparison function --- const compareItems = ( itemA , ite…" at bounding box center [319, 167] width 364 height 236
type textarea "// Directly sort Finsweet's internal items array"
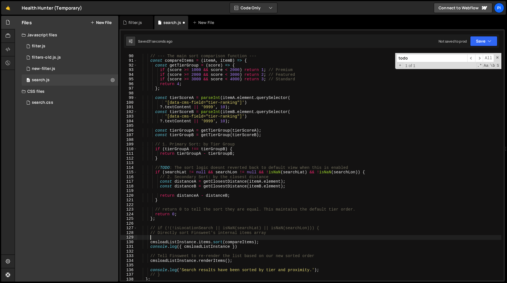
paste textarea "cmsloadListInstance.items"
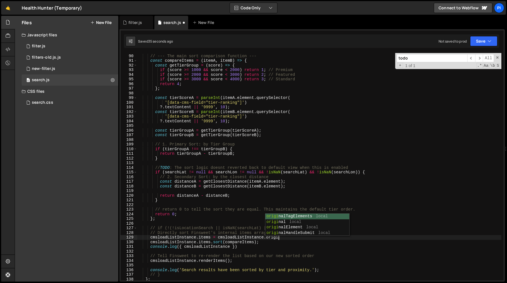
scroll to position [0, 10]
click at [271, 238] on div "// --- The main sort comparison function --- const compareItems = ( itemA , ite…" at bounding box center [319, 167] width 364 height 236
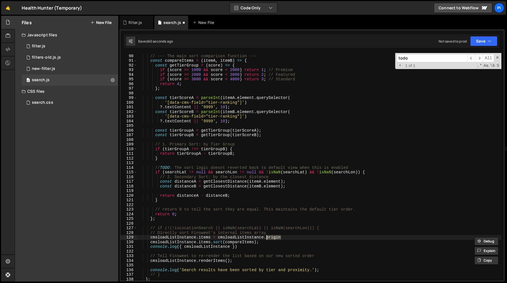
paste textarea "alItemsOrder"
click at [323, 237] on div "// --- The main sort comparison function --- const compareItems = ( itemA , ite…" at bounding box center [319, 167] width 364 height 236
click at [314, 236] on div "// --- The main sort comparison function --- const compareItems = ( itemA , ite…" at bounding box center [319, 167] width 364 height 236
click at [310, 233] on div "// --- The main sort comparison function --- const compareItems = ( itemA , ite…" at bounding box center [319, 167] width 364 height 236
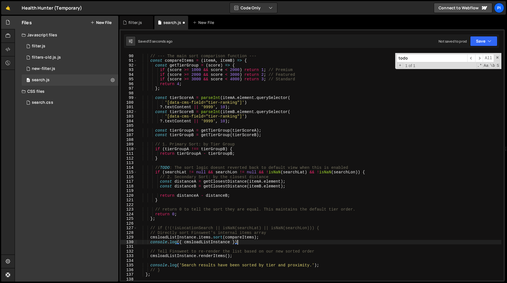
click at [253, 244] on div "// --- The main sort comparison function --- const compareItems = ( itemA , ite…" at bounding box center [319, 167] width 364 height 236
click at [256, 243] on div "// --- The main sort comparison function --- const compareItems = ( itemA , ite…" at bounding box center [319, 167] width 364 height 236
click at [271, 240] on div "// --- The main sort comparison function --- const compareItems = ( itemA , ite…" at bounding box center [319, 167] width 364 height 236
click at [266, 239] on div "// --- The main sort comparison function --- const compareItems = ( itemA , ite…" at bounding box center [319, 167] width 364 height 236
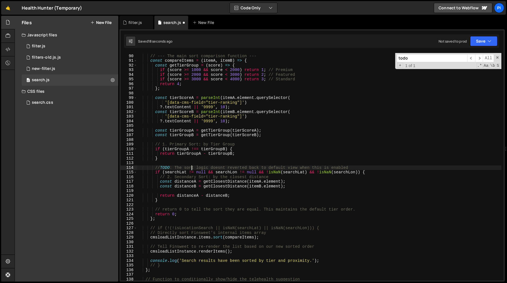
click at [191, 167] on div "// --- The main sort comparison function --- const compareItems = ( itemA , ite…" at bounding box center [319, 167] width 364 height 236
type textarea "// TODO: The sort logic doesnt reverted back to default view when this is enabl…"
click at [224, 168] on div "// --- The main sort comparison function --- const compareItems = ( itemA , ite…" at bounding box center [319, 167] width 364 height 236
click at [257, 168] on div "// --- The main sort comparison function --- const compareItems = ( itemA , ite…" at bounding box center [319, 167] width 364 height 236
click at [296, 164] on div "// --- The main sort comparison function --- const compareItems = ( itemA , ite…" at bounding box center [319, 167] width 364 height 236
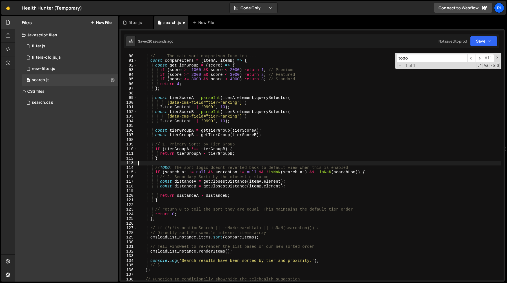
scroll to position [0, 0]
click at [320, 164] on div "// --- The main sort comparison function --- const compareItems = ( itemA , ite…" at bounding box center [319, 167] width 364 height 236
click at [334, 166] on div "// --- The main sort comparison function --- const compareItems = ( itemA , ite…" at bounding box center [319, 167] width 364 height 236
click at [378, 166] on div "// --- The main sort comparison function --- const compareItems = ( itemA , ite…" at bounding box center [319, 167] width 364 height 236
click at [294, 160] on div "// --- The main sort comparison function --- const compareItems = ( itemA , ite…" at bounding box center [319, 167] width 364 height 236
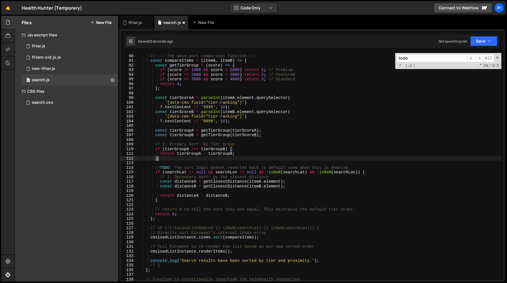
type textarea "}"
click at [332, 164] on div "// --- The main sort comparison function --- const compareItems = ( itemA , ite…" at bounding box center [319, 167] width 364 height 236
click at [360, 164] on div "// --- The main sort comparison function --- const compareItems = ( itemA , ite…" at bounding box center [319, 167] width 364 height 236
click at [319, 167] on div "// --- The main sort comparison function --- const compareItems = ( itemA , ite…" at bounding box center [319, 167] width 364 height 236
type textarea "// TODO: The sort logic doesnt reverted back to default view when this is enabl…"
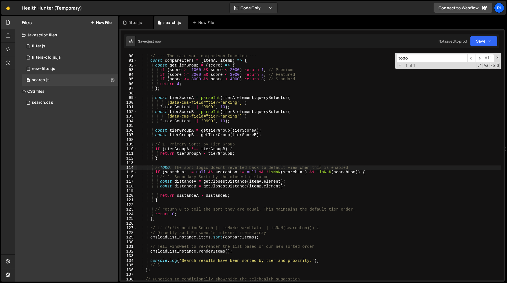
click at [319, 167] on div "// --- The main sort comparison function --- const compareItems = ( itemA , ite…" at bounding box center [319, 167] width 364 height 236
